Goal: Transaction & Acquisition: Purchase product/service

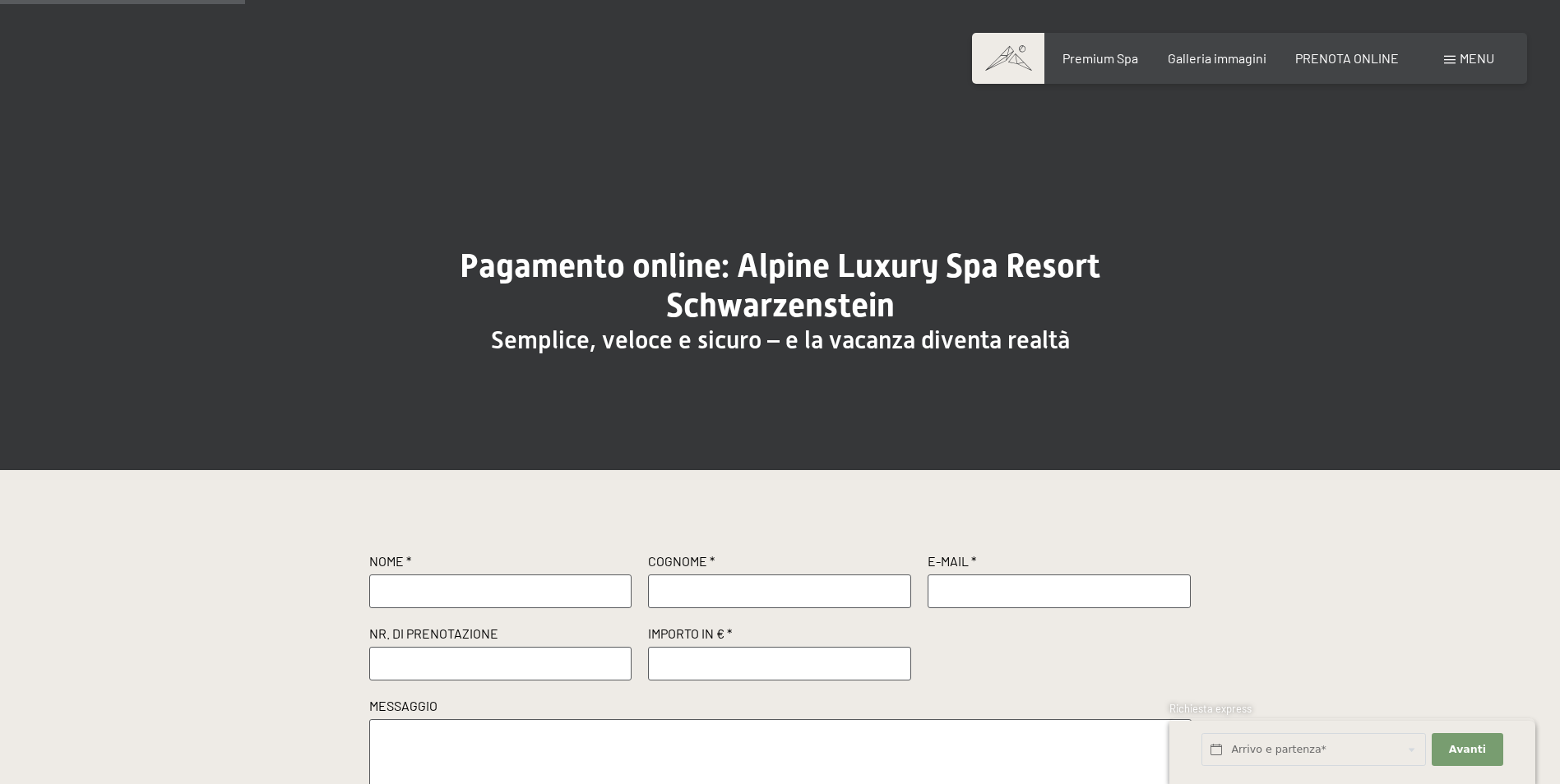
scroll to position [246, 0]
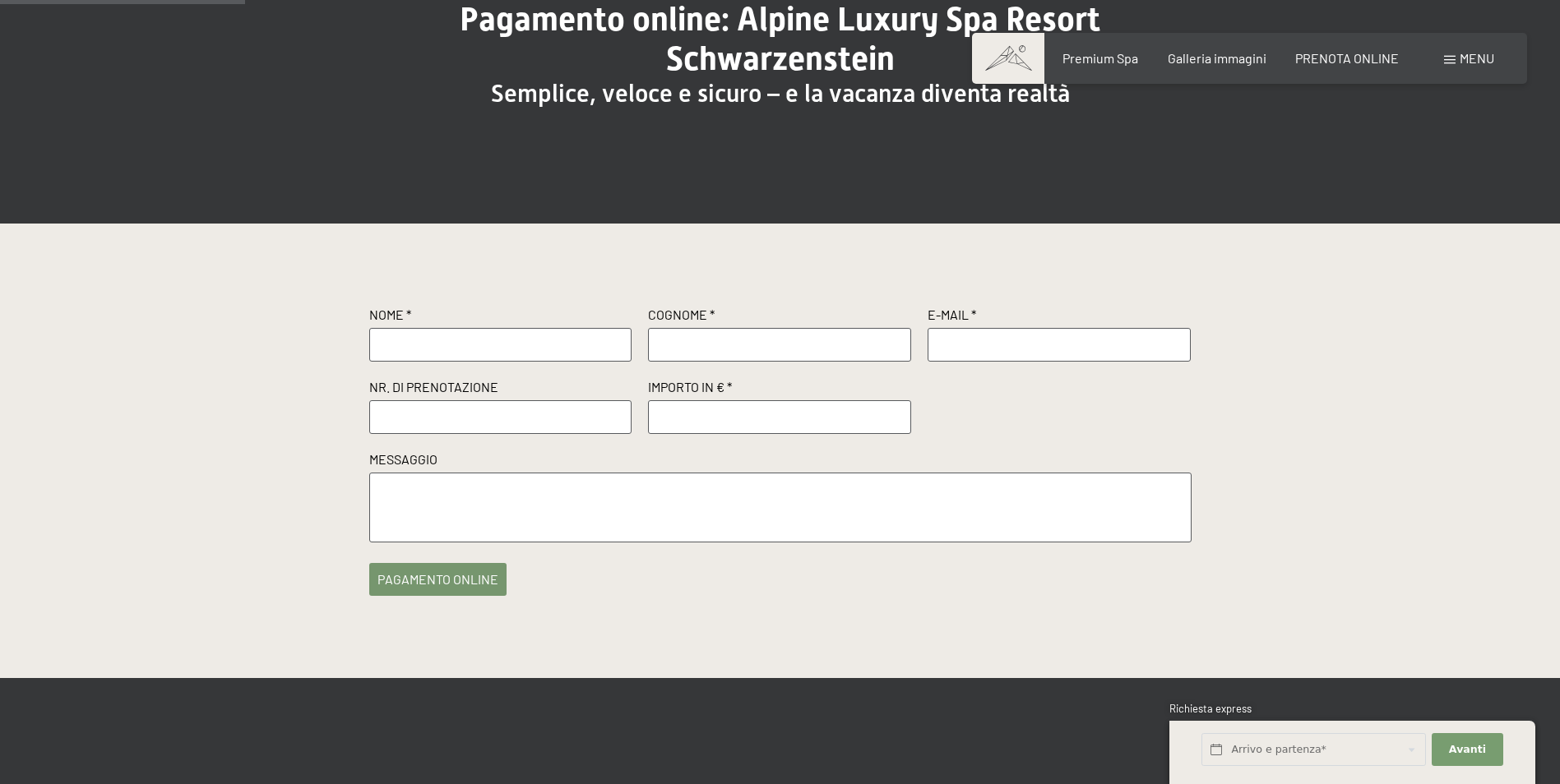
drag, startPoint x: 0, startPoint y: 0, endPoint x: 543, endPoint y: 356, distance: 649.3
click at [543, 356] on input "text" at bounding box center [501, 344] width 263 height 33
type input "ANTONIO"
type input "BASILICO"
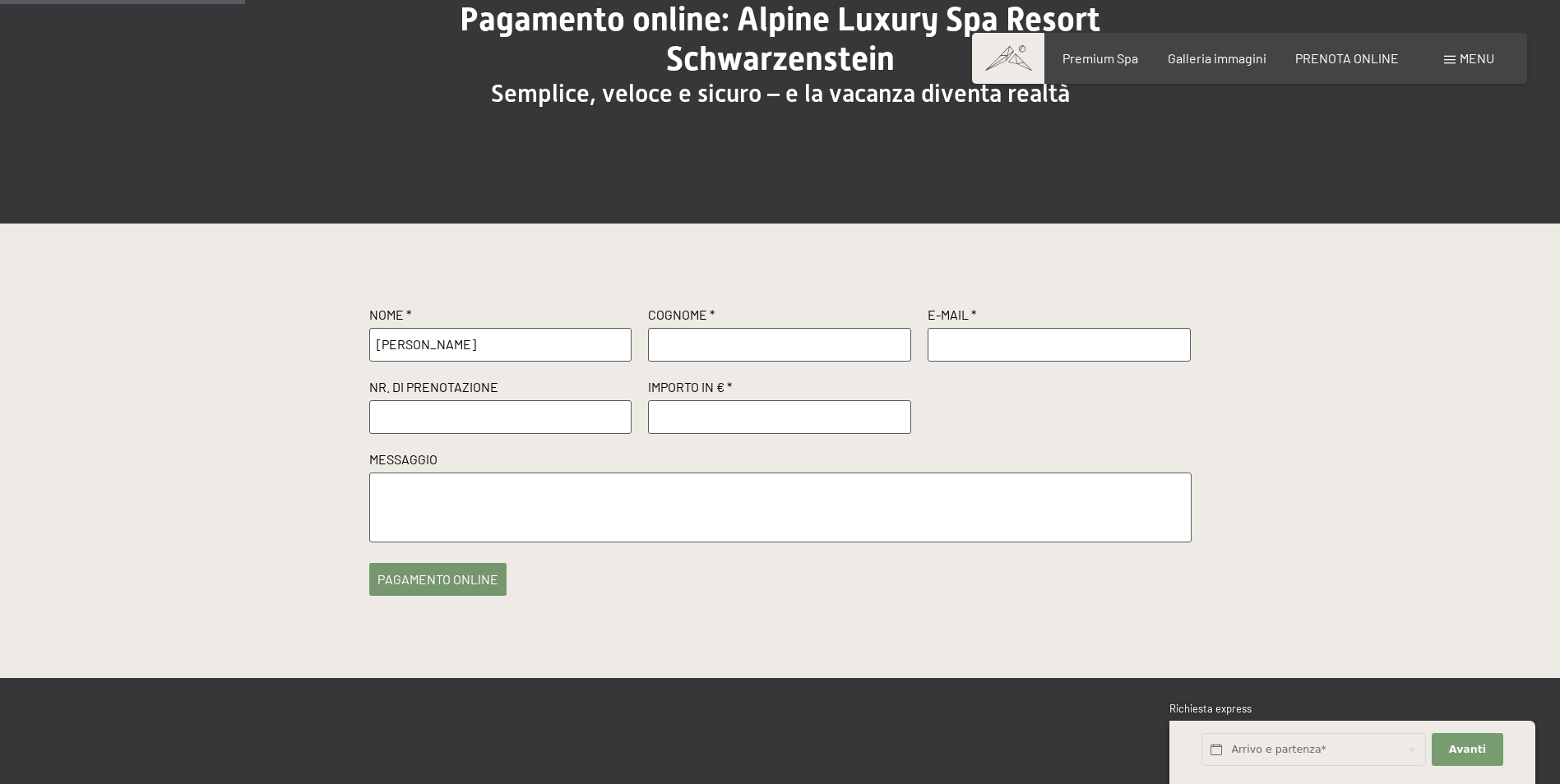
type input "a.basilico@delpretesrl.net"
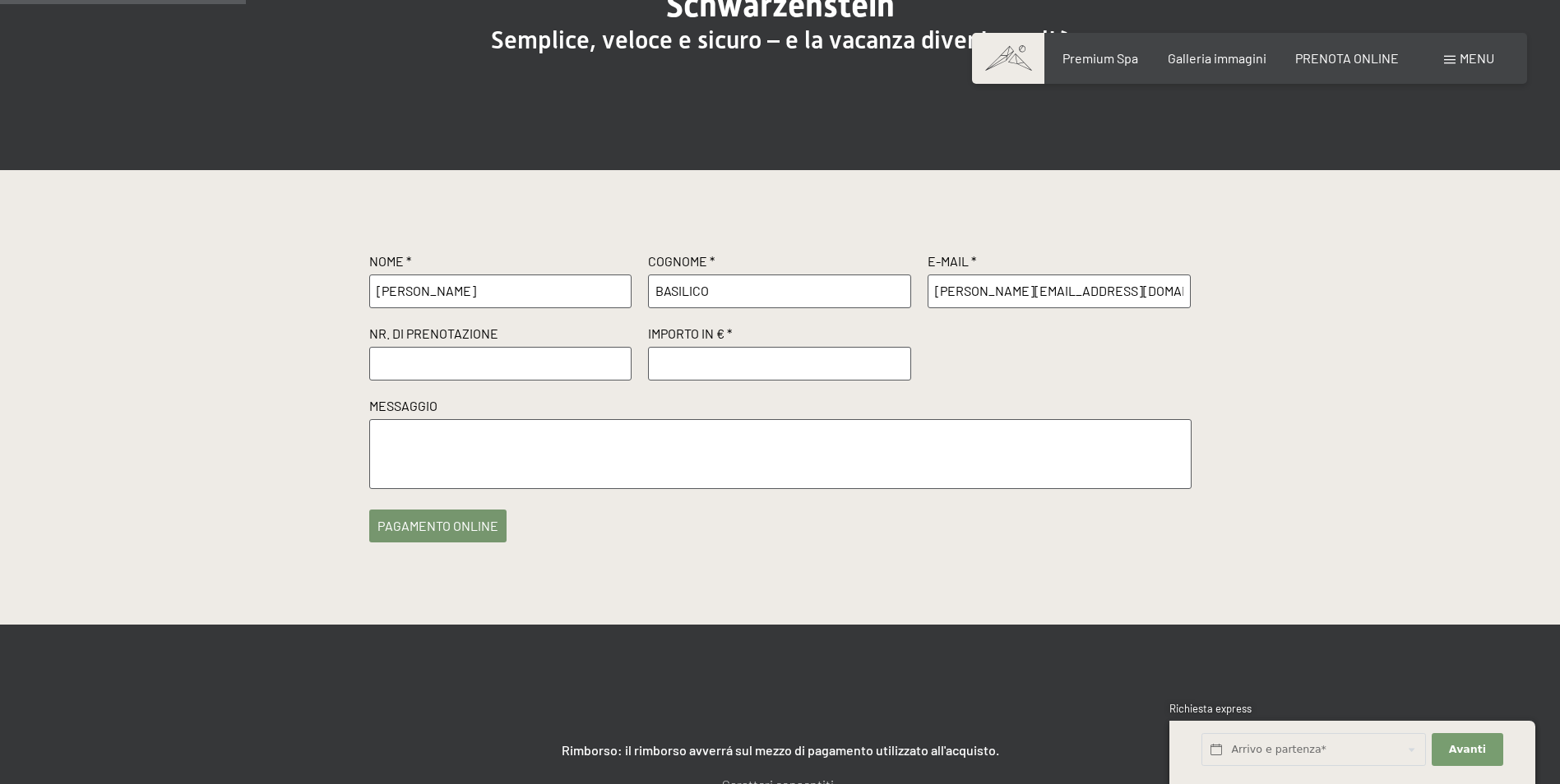
scroll to position [329, 0]
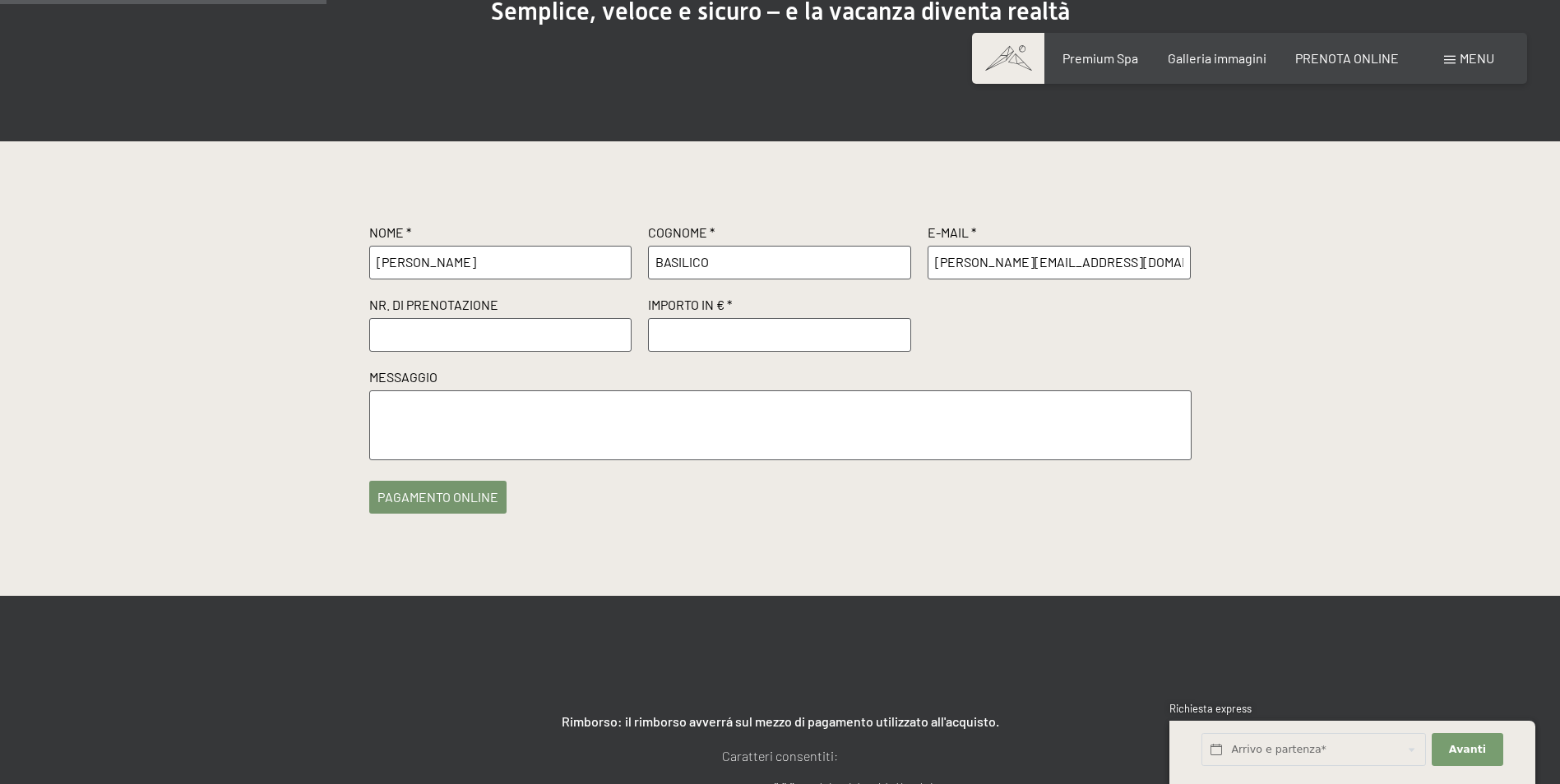
click at [525, 334] on input "text" at bounding box center [501, 334] width 263 height 33
click at [465, 322] on input "text" at bounding box center [501, 334] width 263 height 33
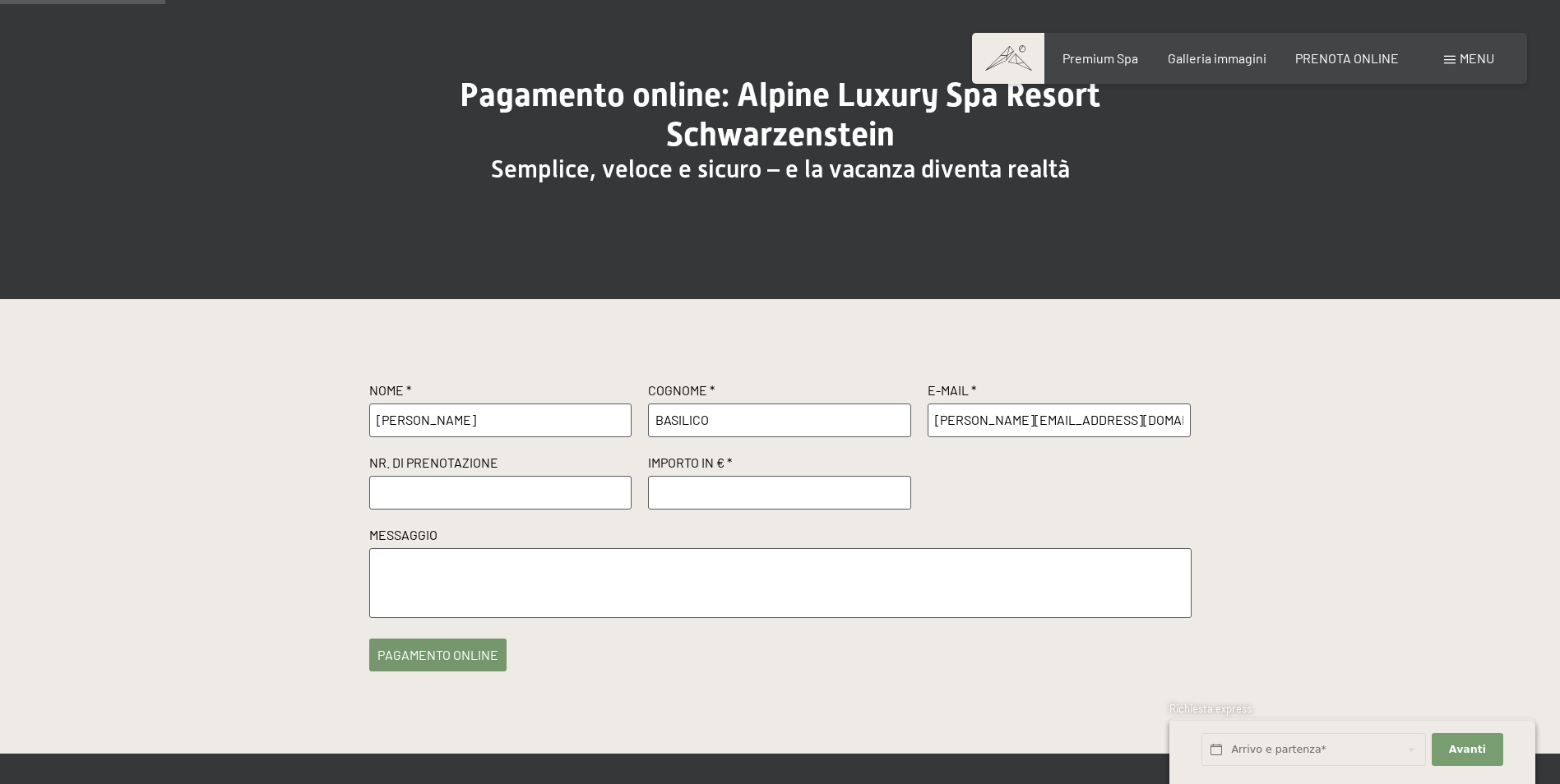
scroll to position [164, 0]
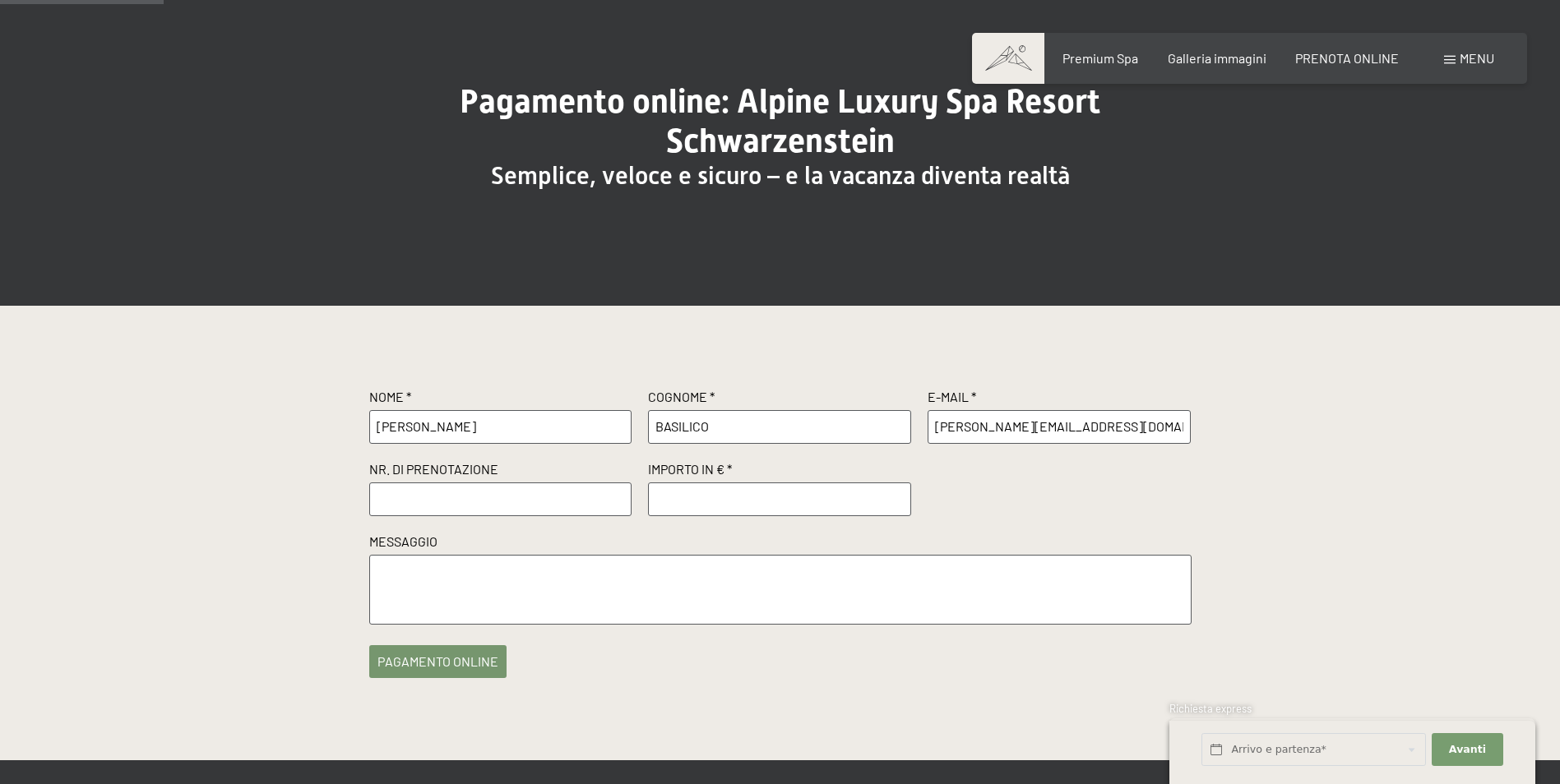
click at [549, 503] on input "text" at bounding box center [501, 498] width 263 height 33
type input "R61648/2025 DEL 03-09-2025"
click at [667, 505] on input "number" at bounding box center [780, 498] width 263 height 33
type input "500"
click at [594, 576] on textarea at bounding box center [780, 589] width 823 height 70
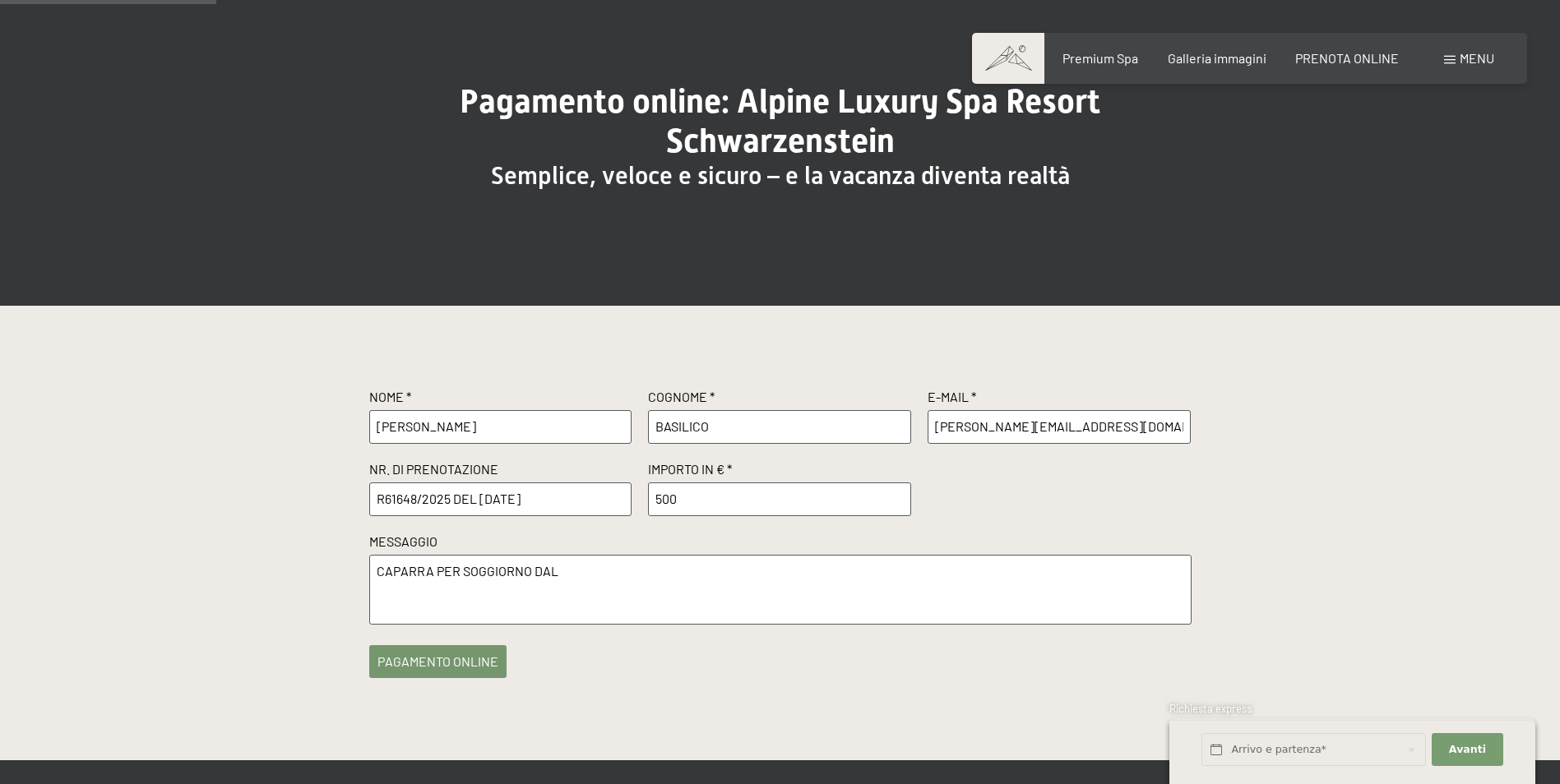
scroll to position [246, 0]
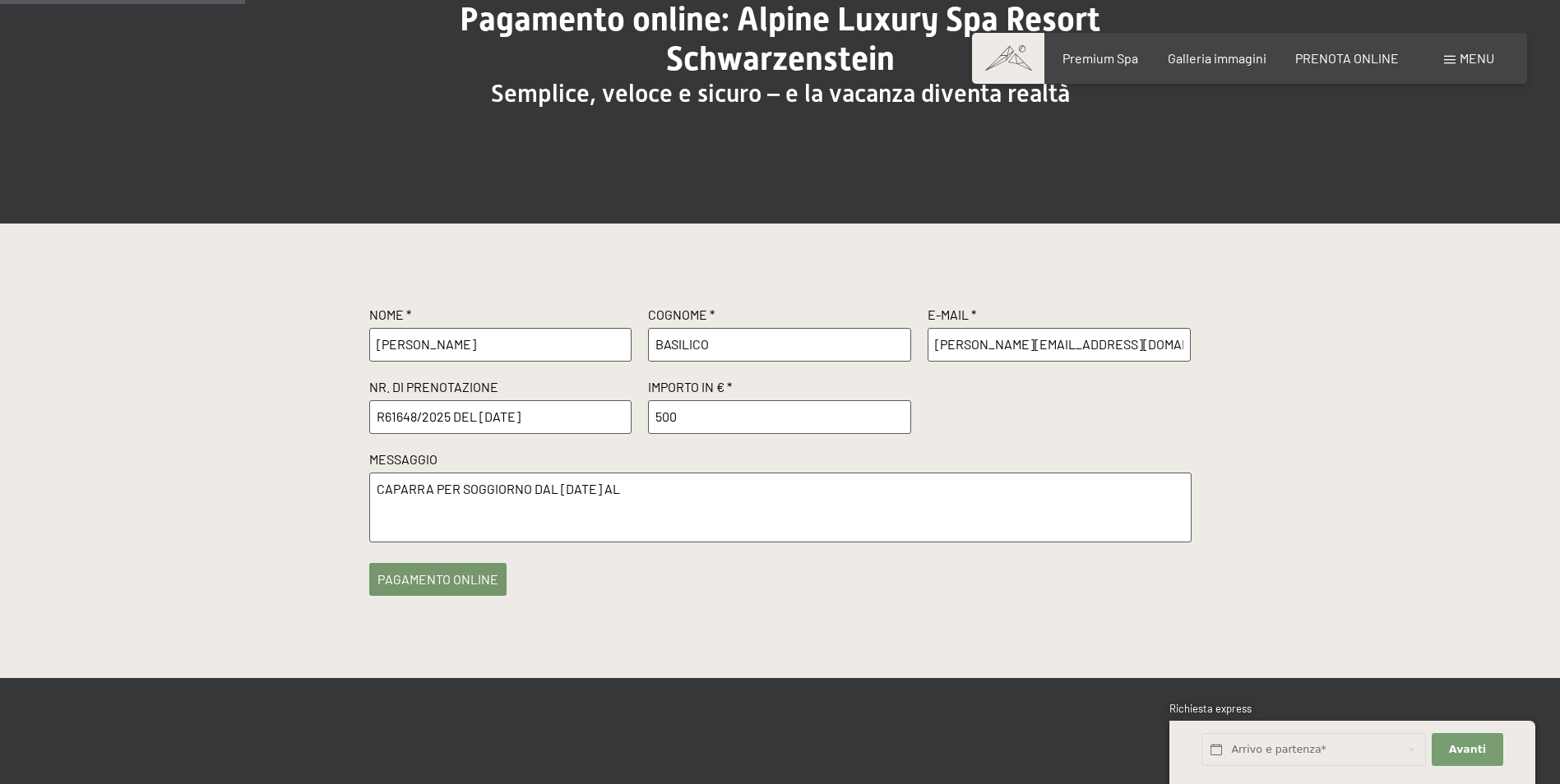
drag, startPoint x: 659, startPoint y: 497, endPoint x: 671, endPoint y: 483, distance: 18.4
click at [665, 490] on textarea "CAPARRA PER SOGGIORNO DAL 10-01-2026 AL" at bounding box center [780, 507] width 823 height 70
click at [676, 509] on textarea "CAPARRA PER SOGGIORNO DAL 10-01-2026 AL 17-01-2026. BASILICO ANTONIO -GIORGIO L…" at bounding box center [780, 507] width 823 height 70
type textarea "CAPARRA PER SOGGIORNO DAL 10-01-2026 AL 17-01-2026. BASILICO ANTONIO -GIORGIO L…"
click at [466, 579] on button "pagamento online" at bounding box center [437, 574] width 138 height 33
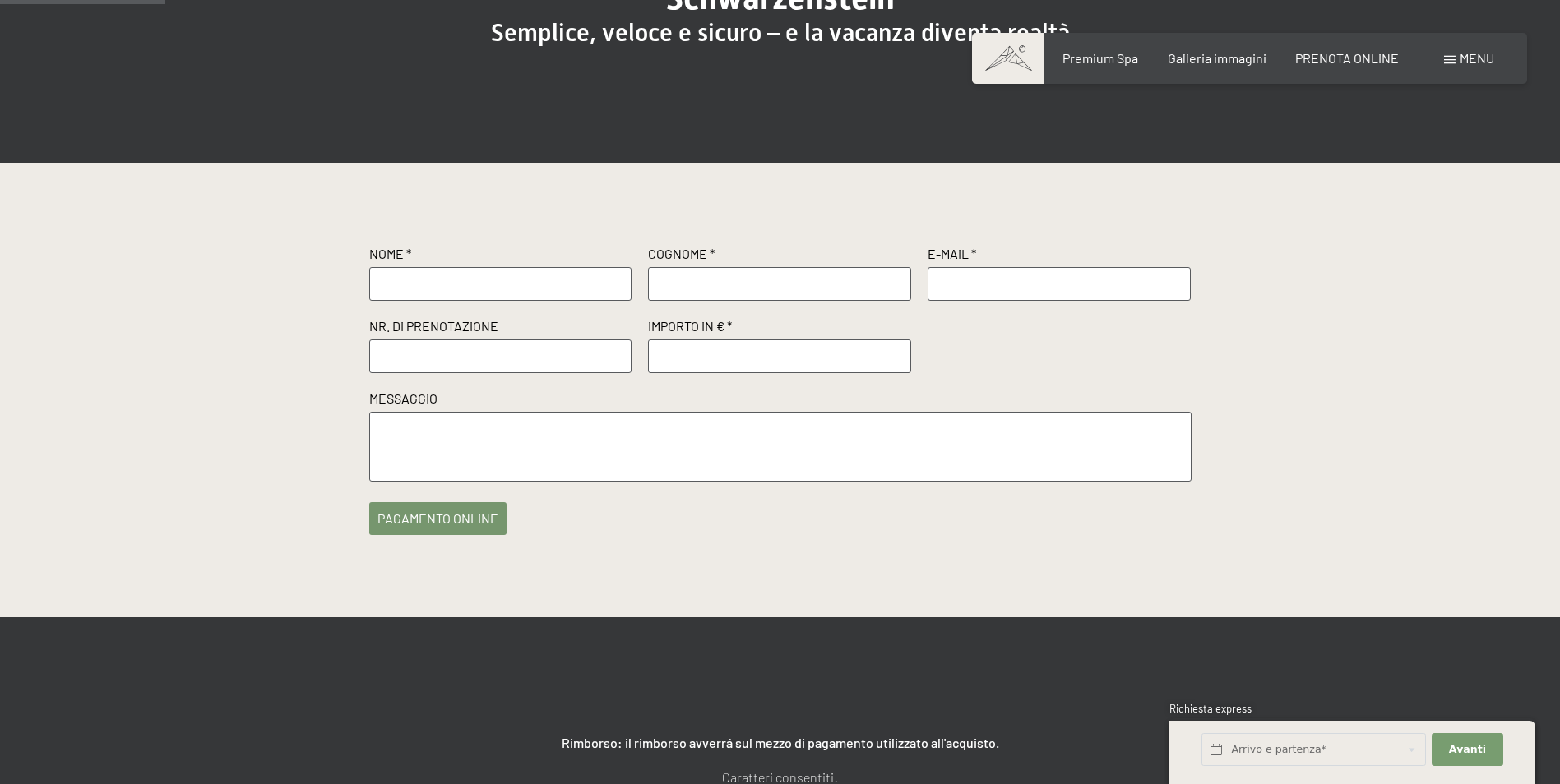
scroll to position [164, 0]
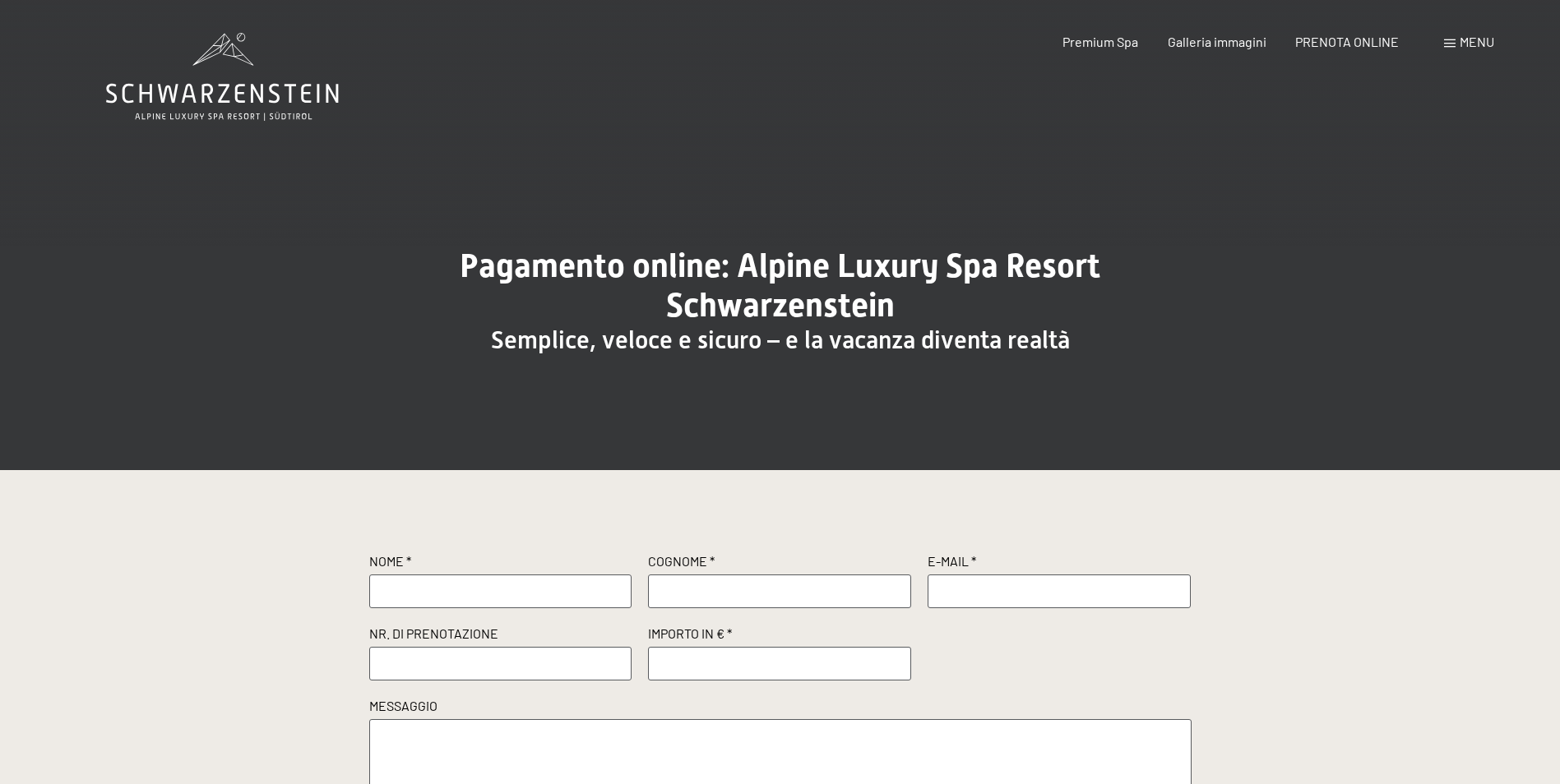
click at [447, 587] on input "text" at bounding box center [501, 590] width 263 height 33
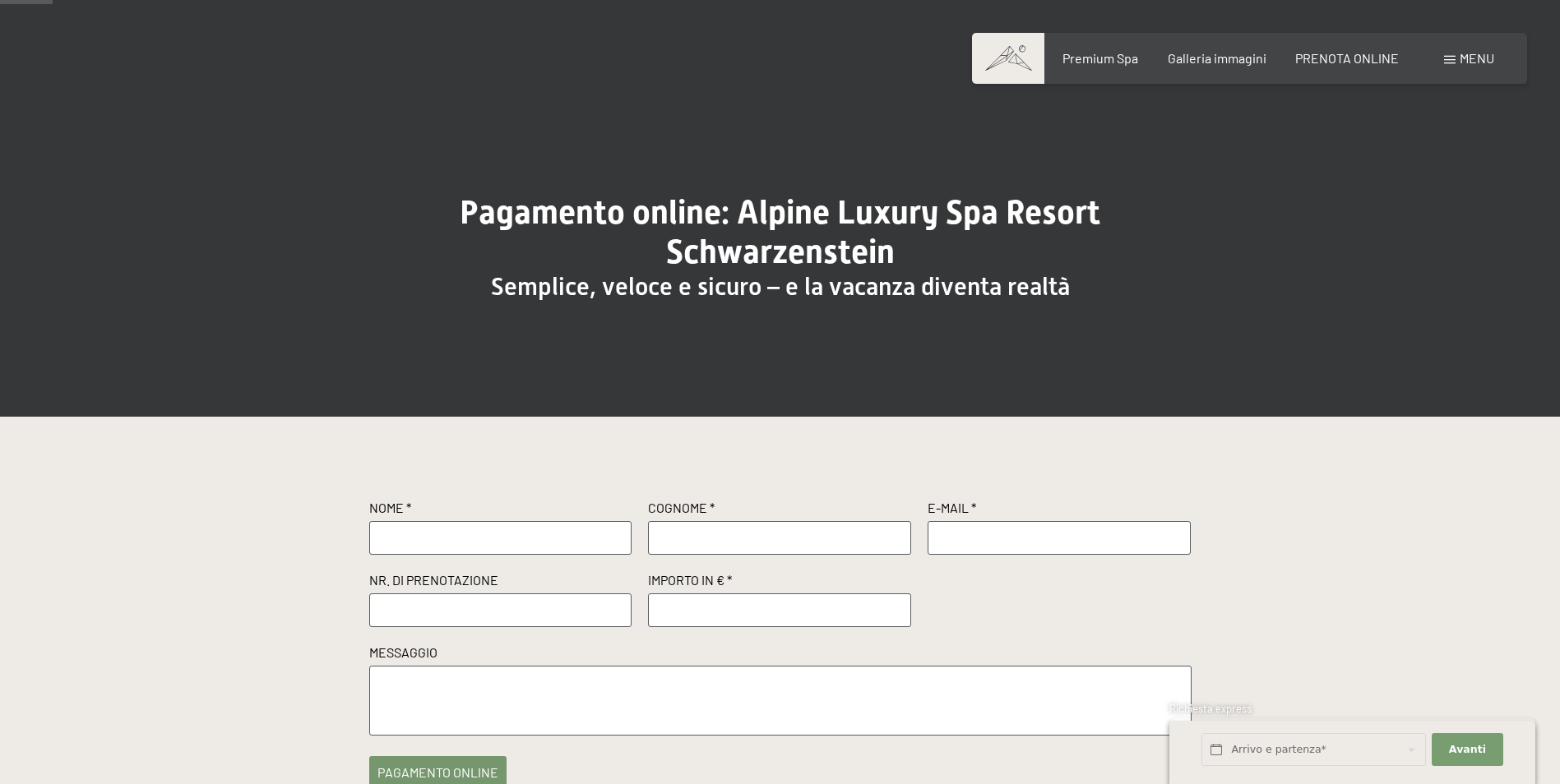
scroll to position [82, 0]
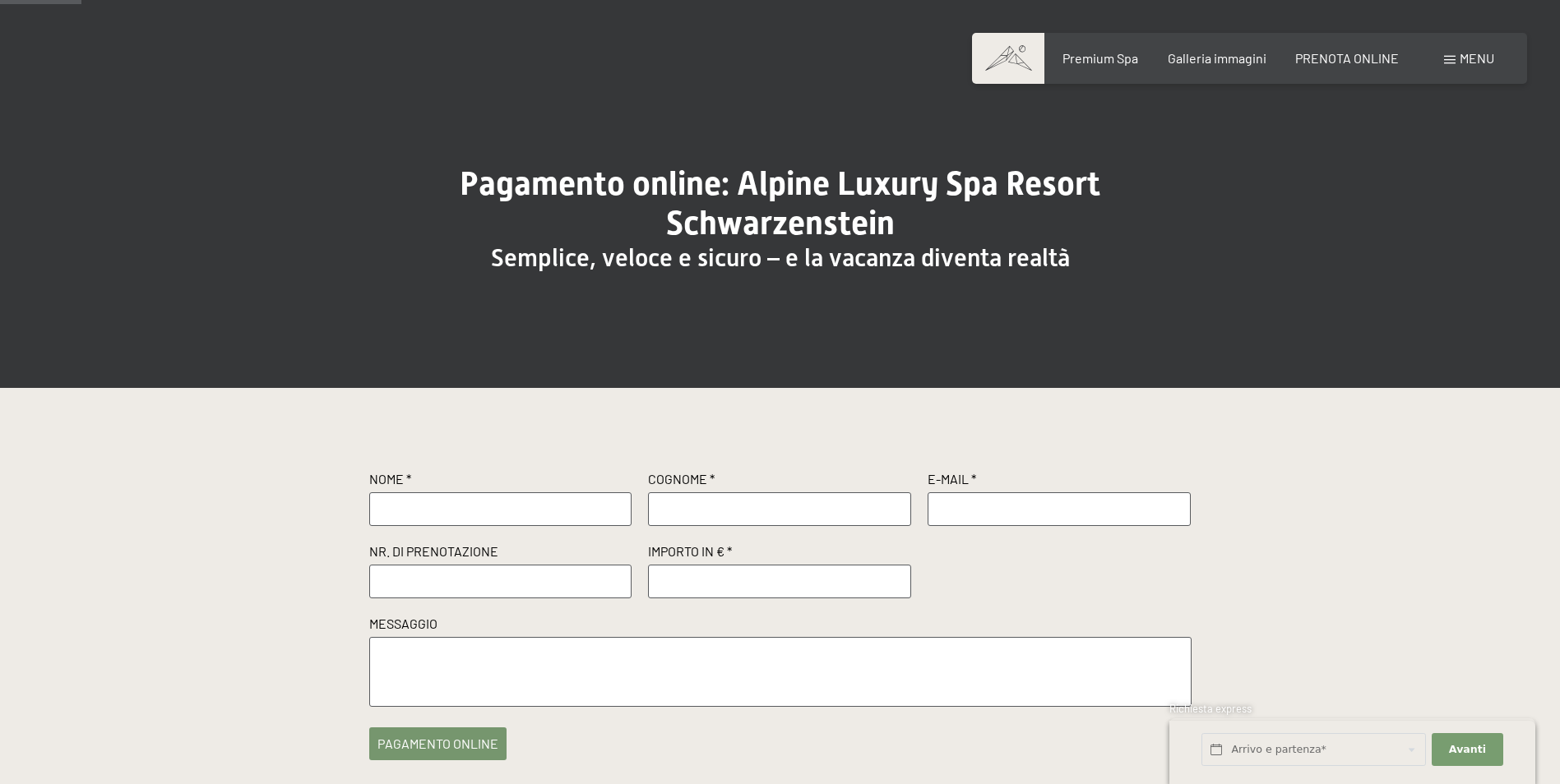
click at [437, 495] on input "text" at bounding box center [501, 508] width 263 height 33
type input "[PERSON_NAME]"
type input "BASILICO"
type input "[PERSON_NAME][EMAIL_ADDRESS][DOMAIN_NAME]"
type input "R61648/2025 DEL [DATE]"
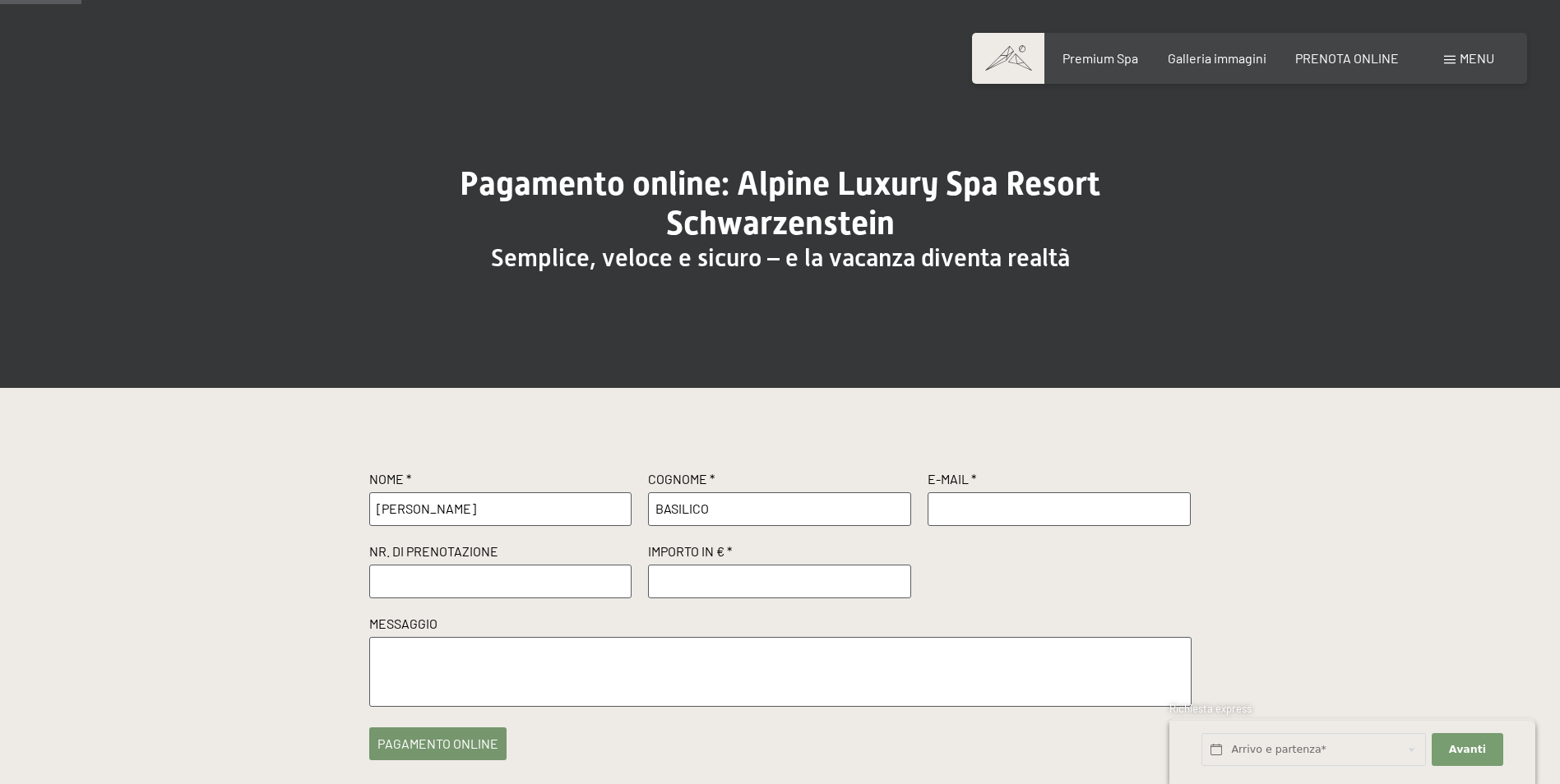
type input "500"
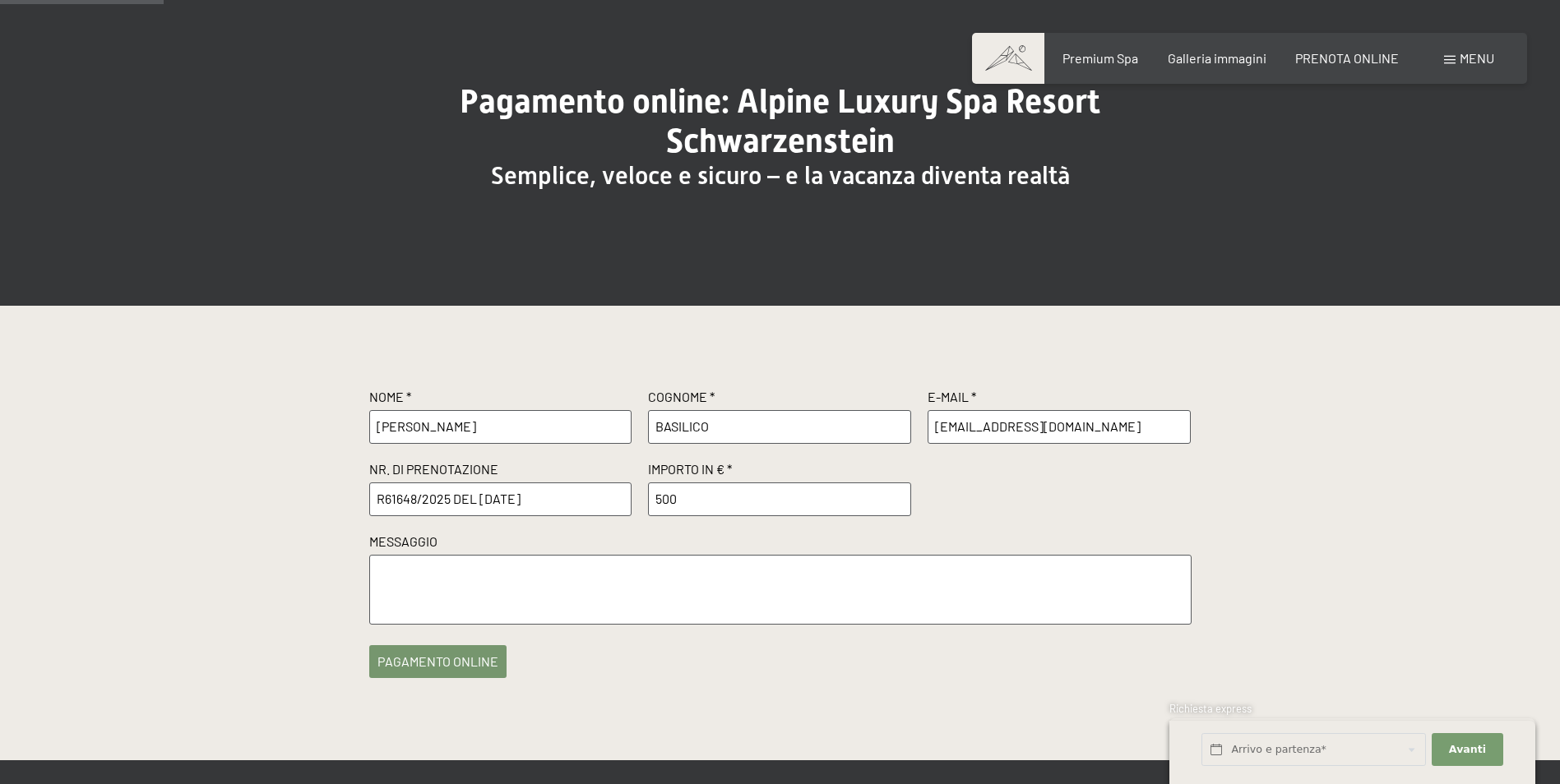
click at [496, 582] on textarea at bounding box center [780, 589] width 823 height 70
click at [620, 573] on textarea "CAPARRA PER SOGGIORNO DAL 0" at bounding box center [780, 589] width 823 height 70
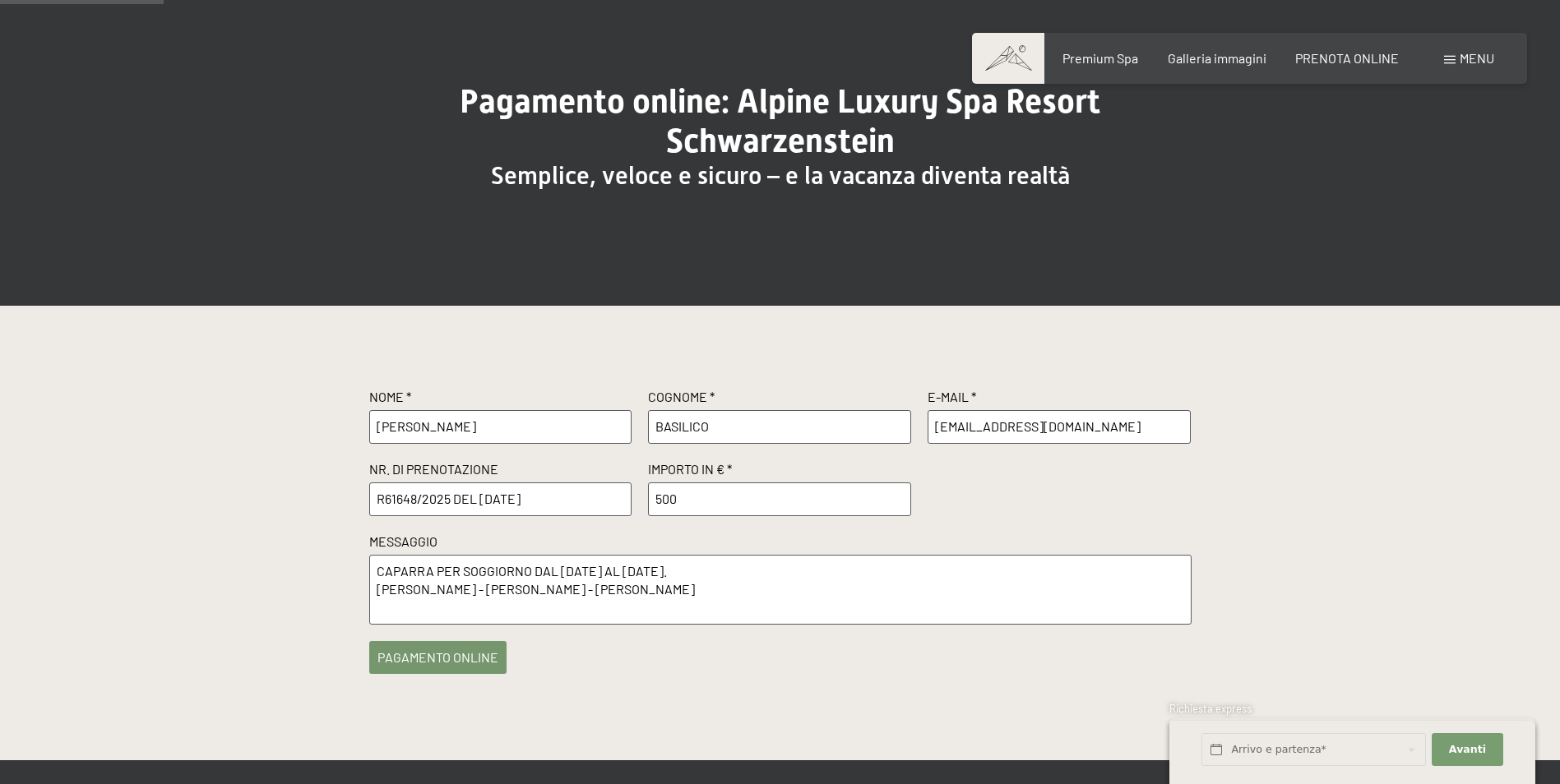
type textarea "CAPARRA PER SOGGIORNO DAL 10-01-2026 AL 17-01-2026. BASILICO ANTONIO - GIORGIO …"
click at [490, 653] on button "pagamento online" at bounding box center [437, 657] width 138 height 33
